Goal: Check status: Check status

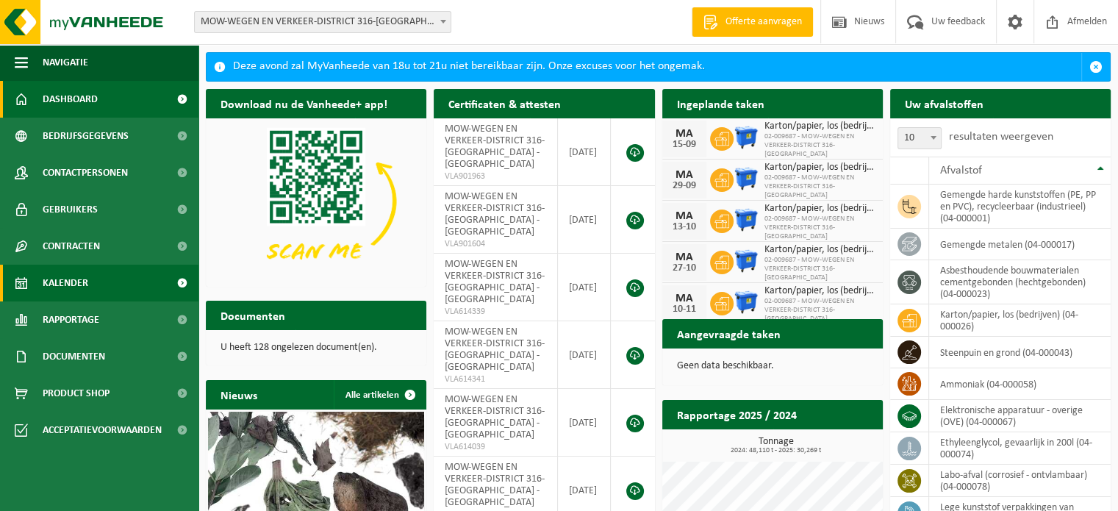
click at [105, 279] on link "Kalender" at bounding box center [99, 283] width 198 height 37
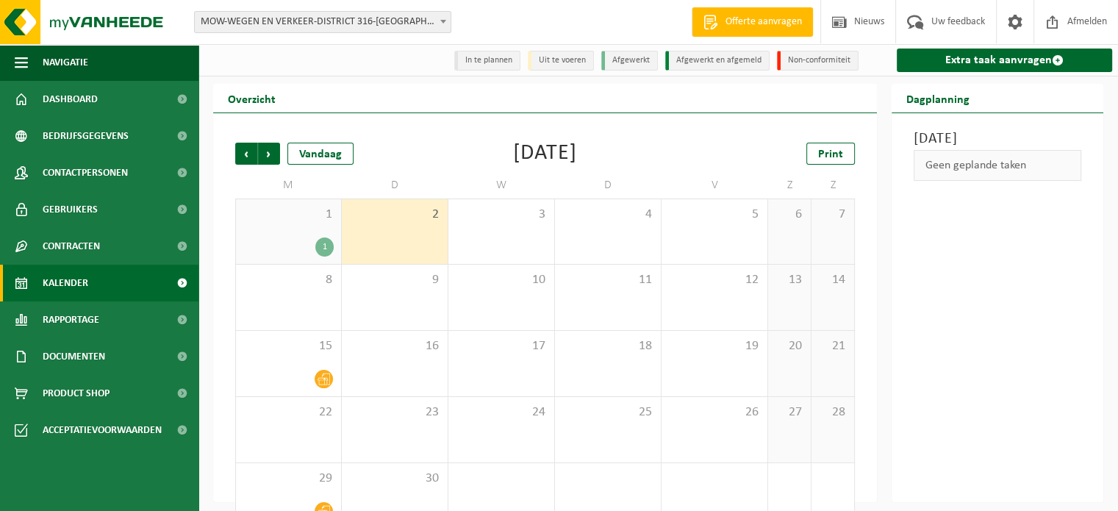
click at [321, 252] on div "1" at bounding box center [324, 246] width 18 height 19
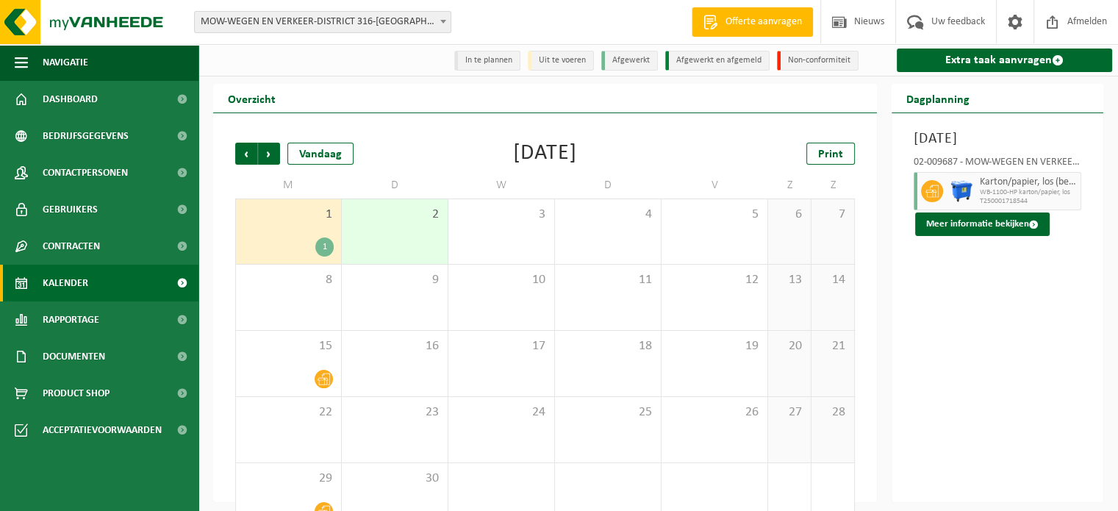
click at [85, 281] on span "Kalender" at bounding box center [66, 283] width 46 height 37
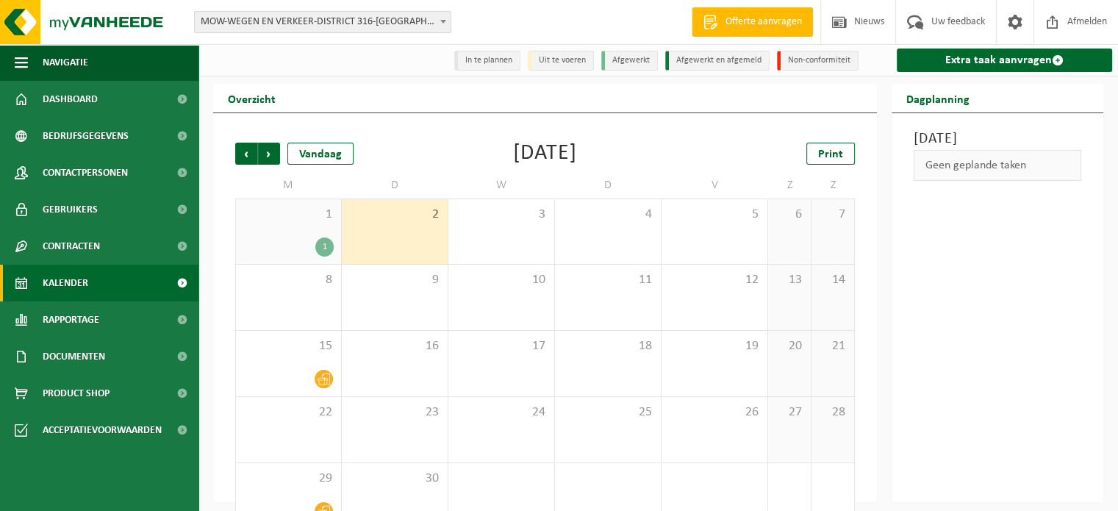
click at [394, 226] on div "2" at bounding box center [395, 231] width 106 height 65
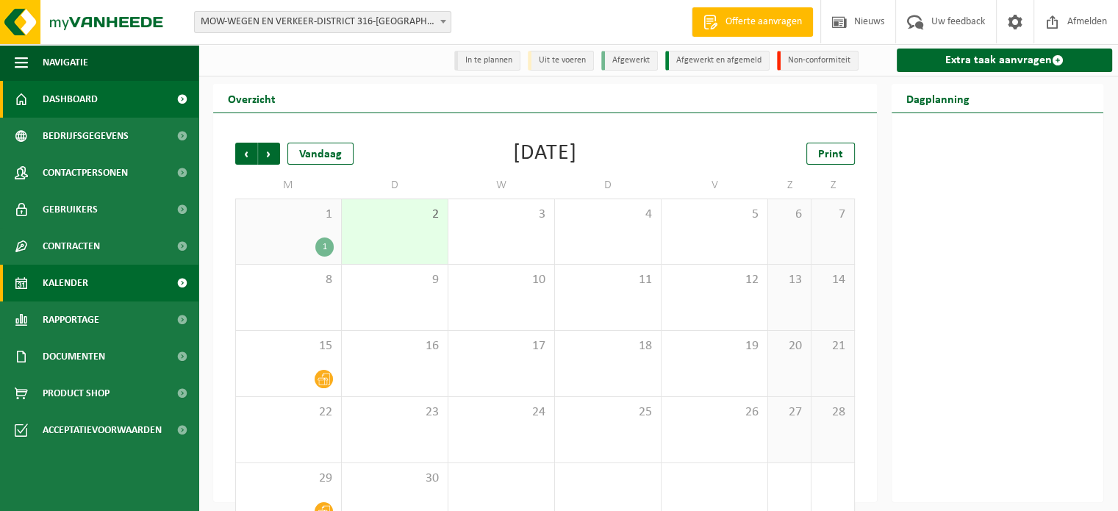
click at [79, 98] on span "Dashboard" at bounding box center [70, 99] width 55 height 37
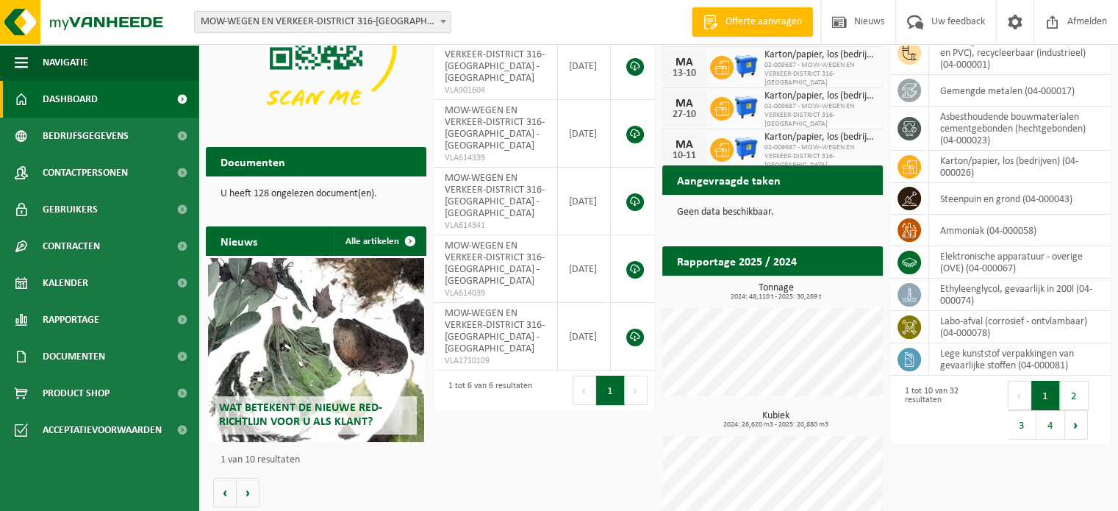
scroll to position [144, 0]
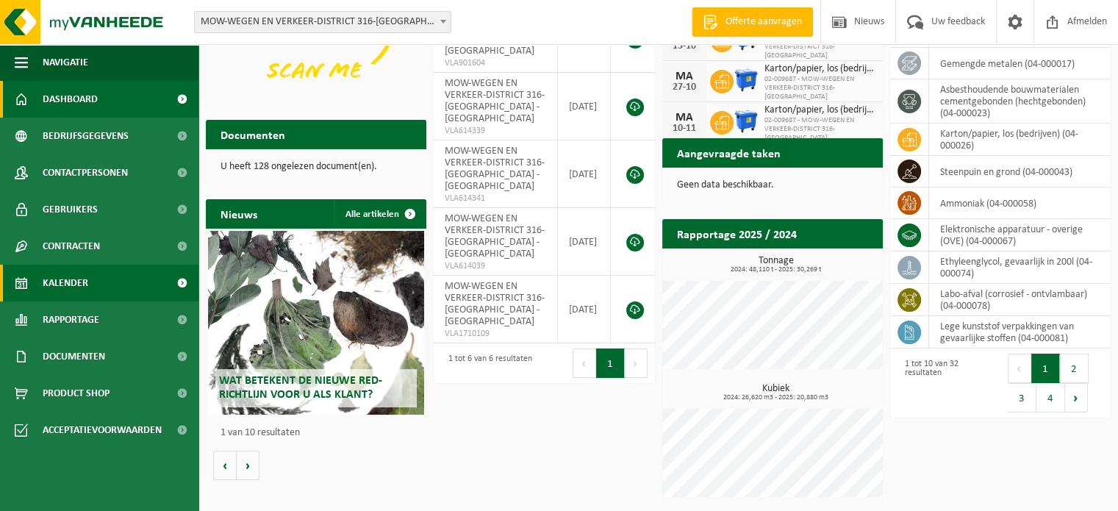
click at [74, 284] on span "Kalender" at bounding box center [66, 283] width 46 height 37
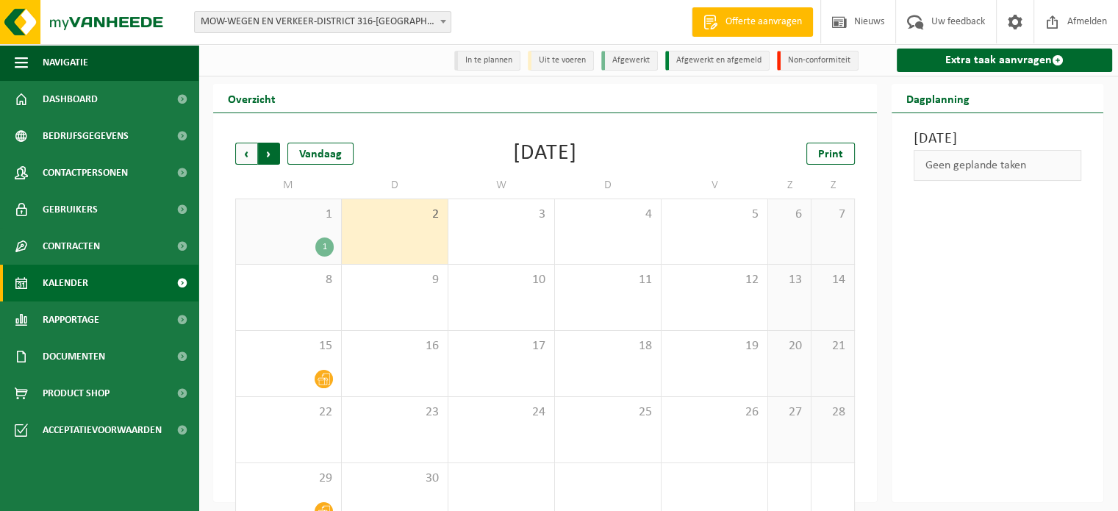
click at [243, 153] on span "Vorige" at bounding box center [246, 154] width 22 height 22
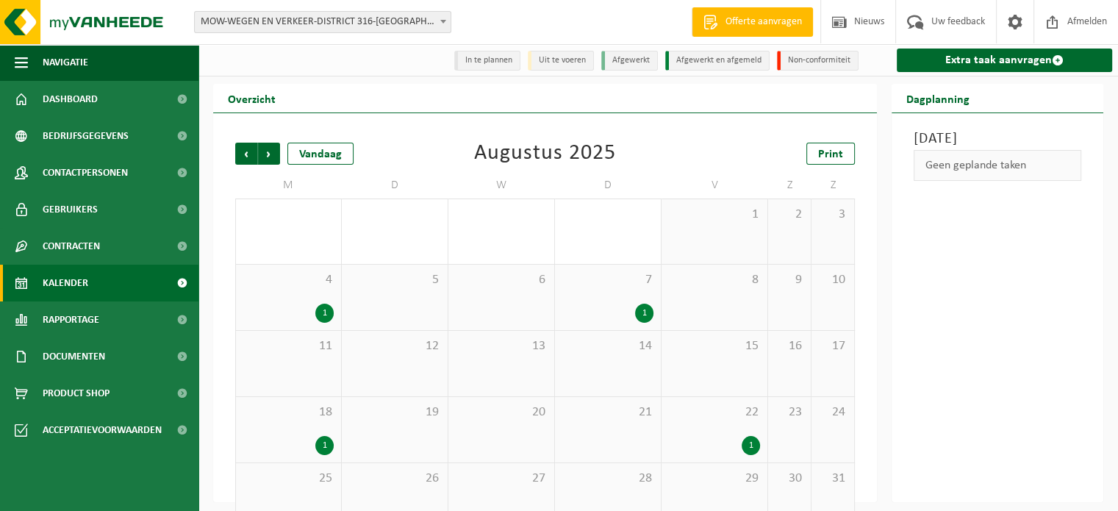
scroll to position [34, 0]
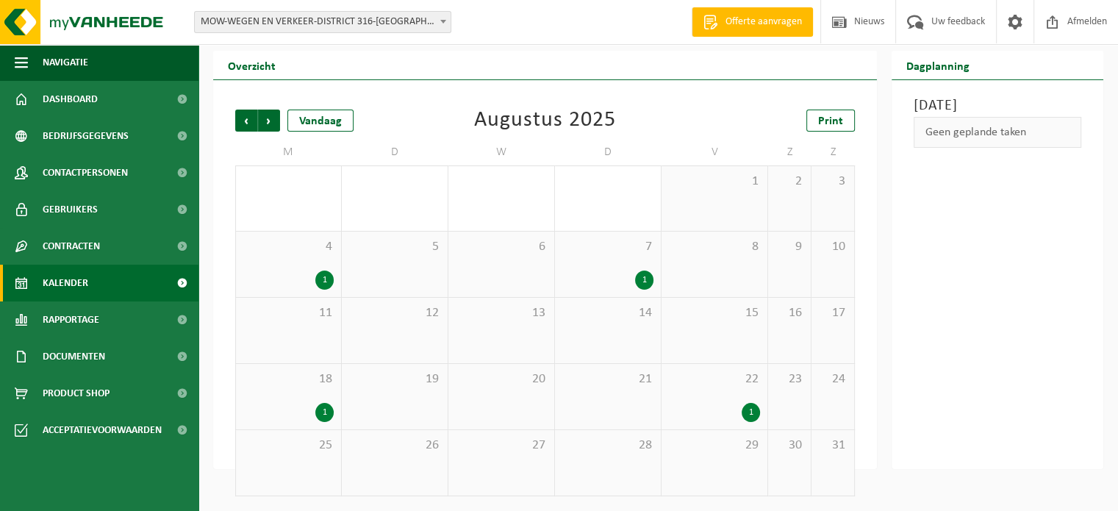
click at [750, 414] on div "1" at bounding box center [751, 412] width 18 height 19
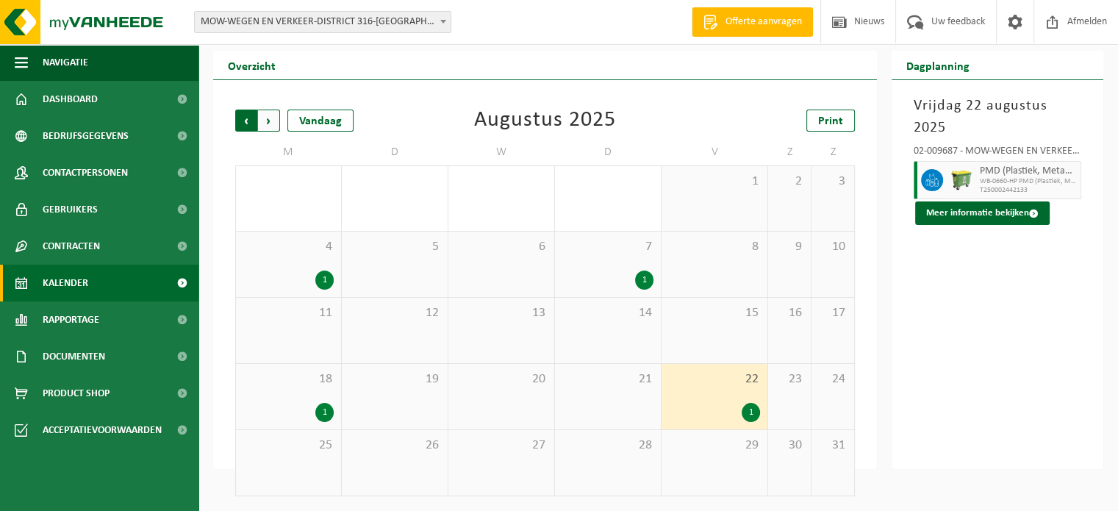
click at [268, 121] on span "Volgende" at bounding box center [269, 121] width 22 height 22
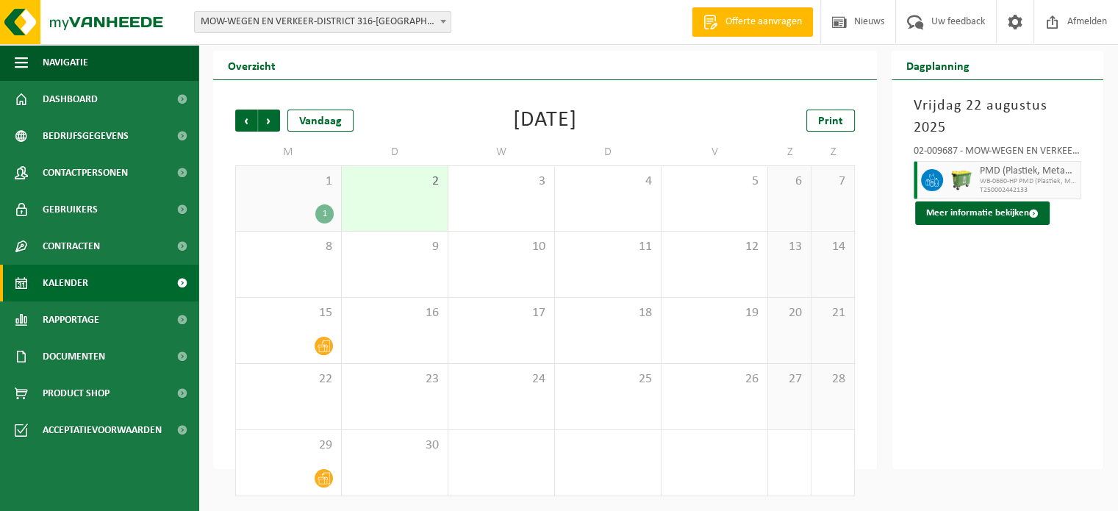
click at [326, 217] on div "1" at bounding box center [324, 213] width 18 height 19
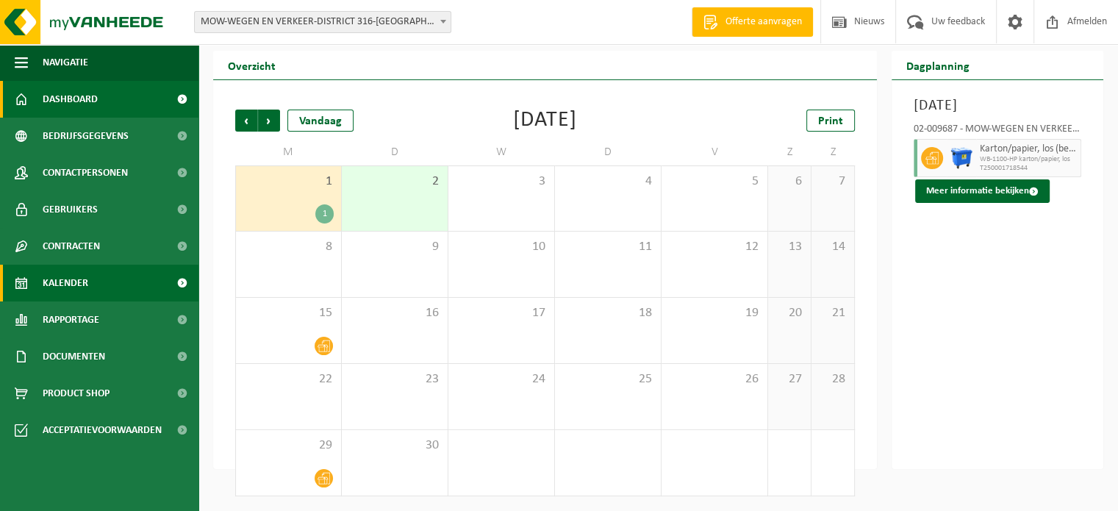
click at [69, 103] on span "Dashboard" at bounding box center [70, 99] width 55 height 37
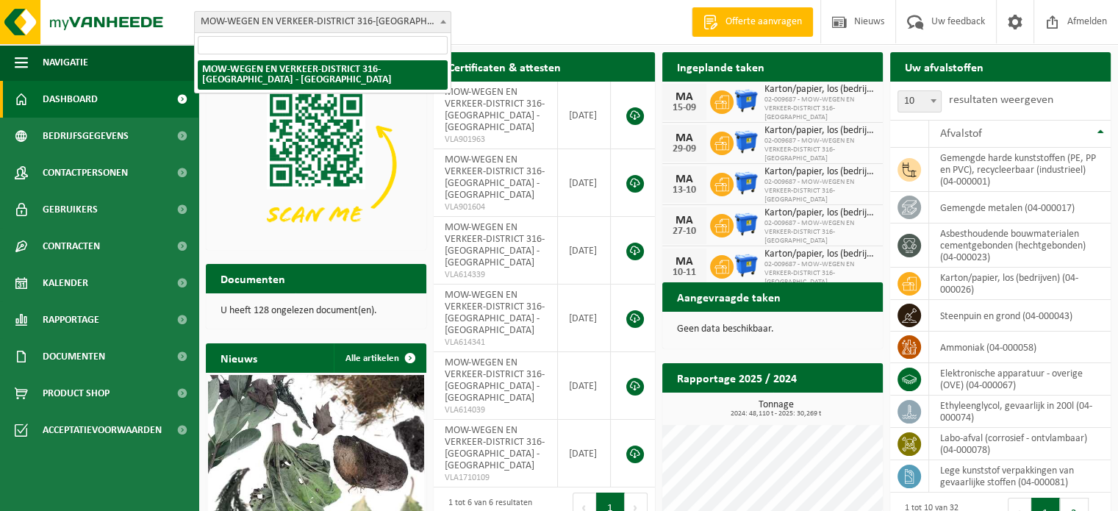
click at [444, 21] on b at bounding box center [443, 22] width 6 height 4
